Goal: Task Accomplishment & Management: Manage account settings

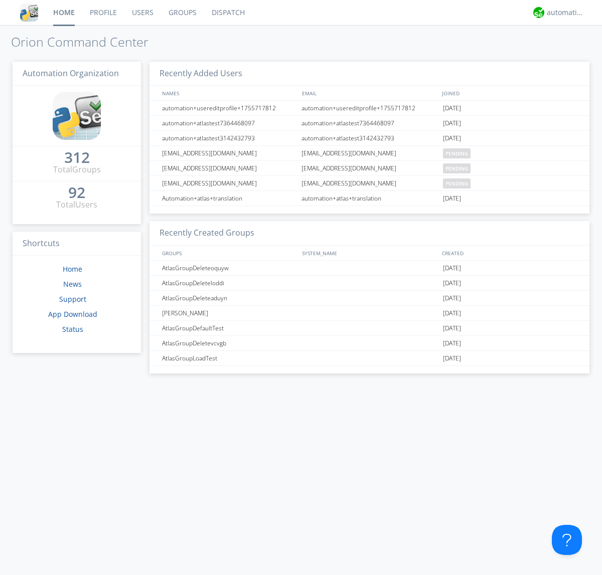
click at [182, 13] on link "Groups" at bounding box center [182, 12] width 43 height 25
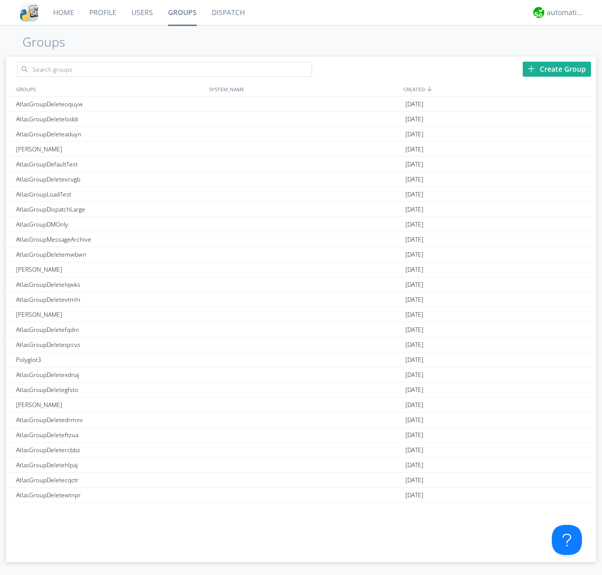
click at [557, 69] on div "Create Group" at bounding box center [557, 69] width 68 height 15
click at [182, 13] on link "Groups" at bounding box center [183, 12] width 44 height 25
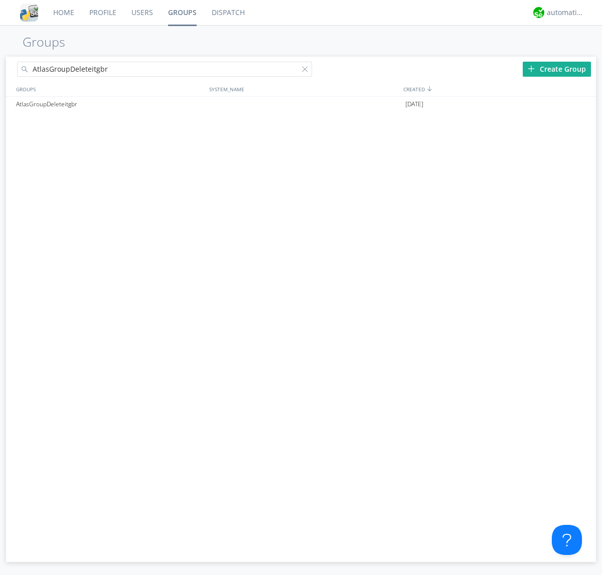
type input "AtlasGroupDeleteitgbr"
click at [307, 71] on div at bounding box center [307, 71] width 10 height 10
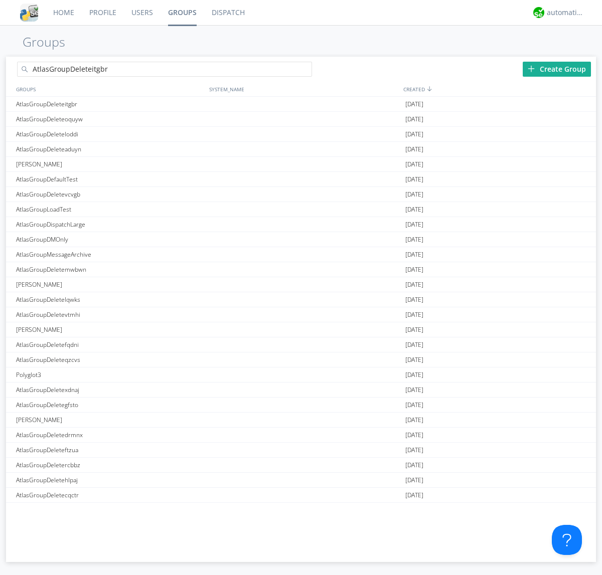
type input "AtlasGroupDeleteitgbr"
click at [110, 104] on div "AtlasGroupDeleteitgbr" at bounding box center [110, 104] width 193 height 15
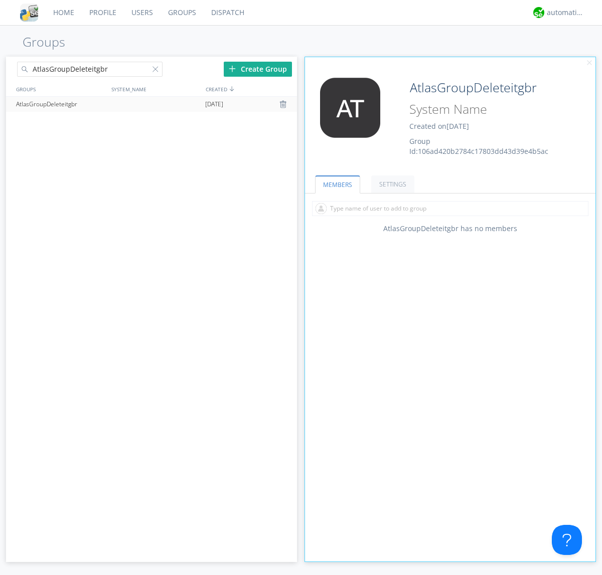
click at [391, 184] on link "SETTINGS" at bounding box center [392, 185] width 43 height 18
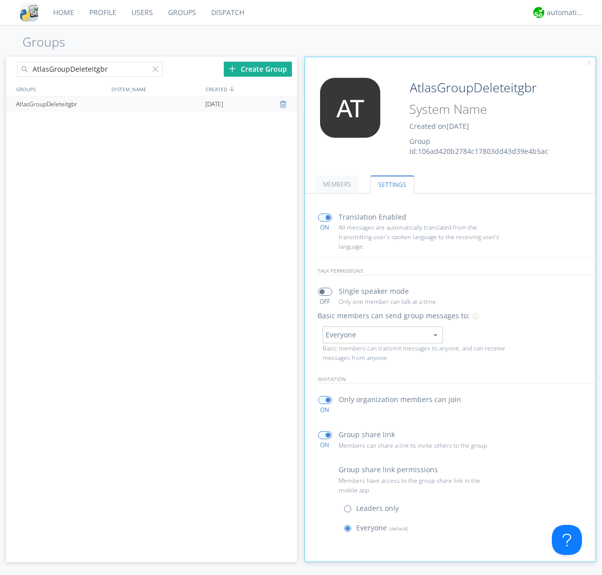
click at [284, 104] on div at bounding box center [284, 104] width 10 height 8
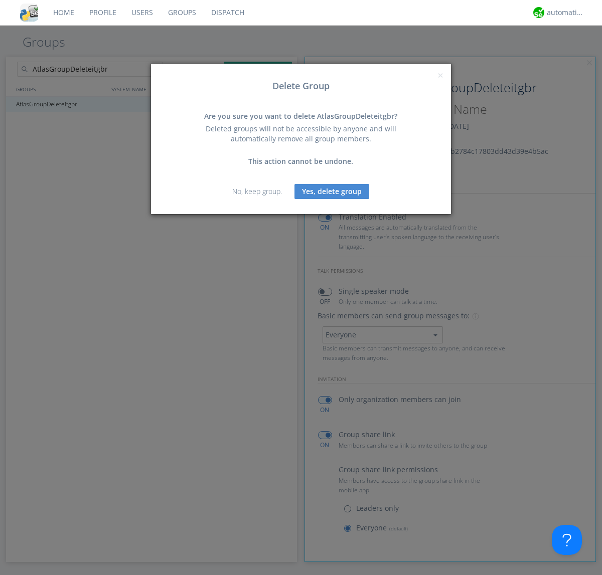
click at [332, 191] on button "Yes, delete group" at bounding box center [332, 191] width 75 height 15
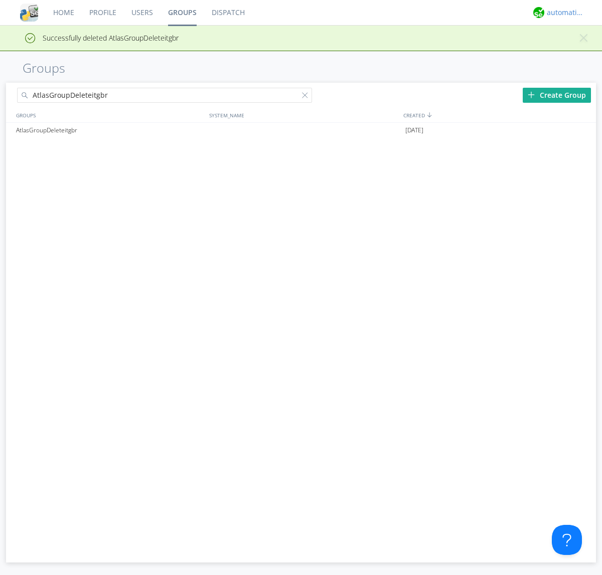
click at [563, 13] on div "automation+atlas" at bounding box center [566, 13] width 38 height 10
